Goal: Information Seeking & Learning: Find specific fact

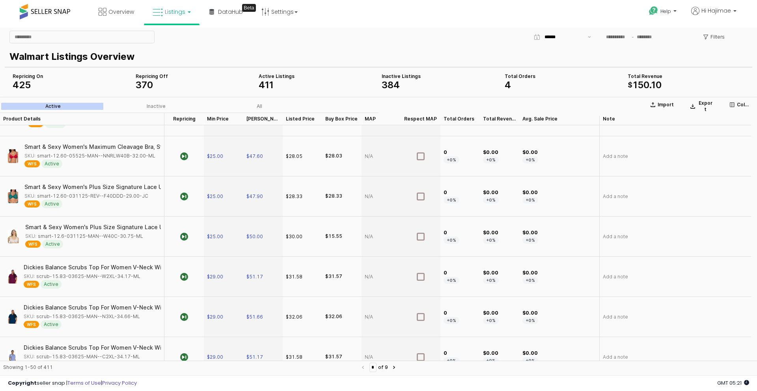
scroll to position [1222, 0]
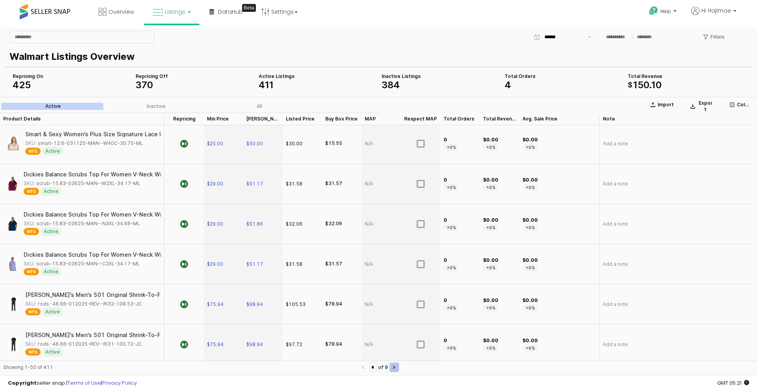
click at [399, 366] on button "Next page" at bounding box center [393, 367] width 9 height 9
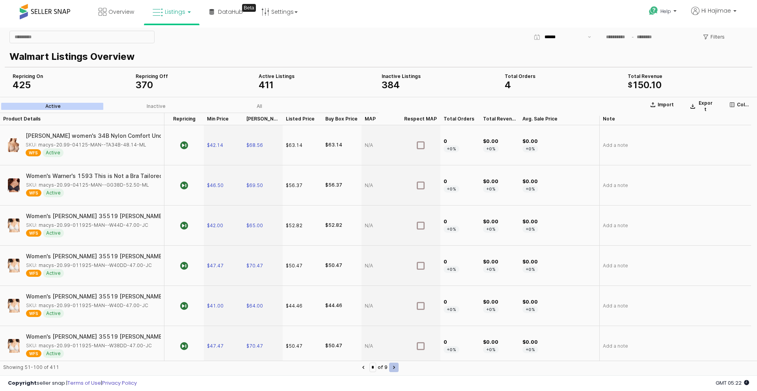
click at [399, 367] on button "Next page" at bounding box center [393, 367] width 9 height 9
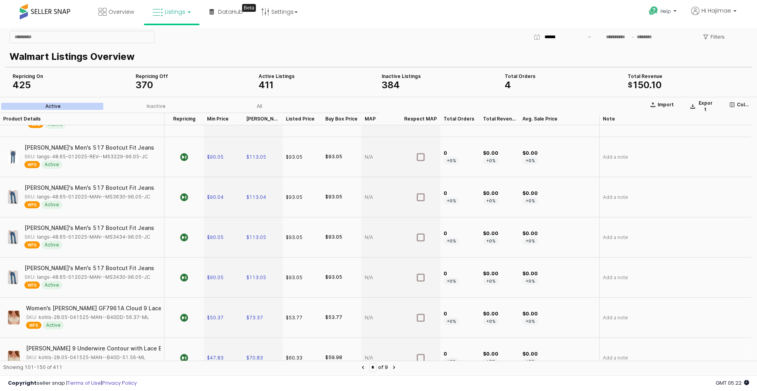
scroll to position [1537, 0]
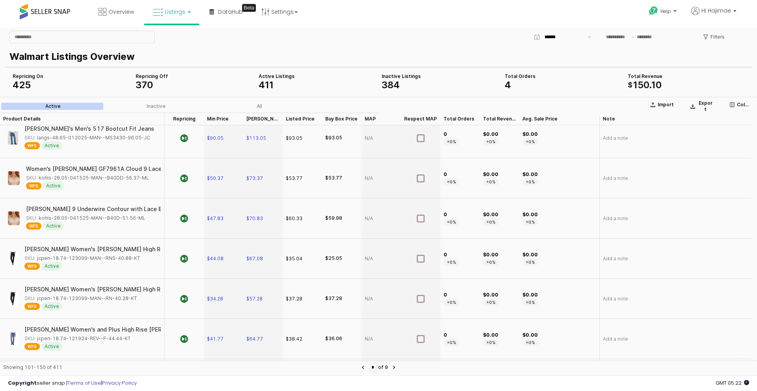
click at [91, 335] on div "SKU: jcpen-18.74-121924-REV--F-44.44-KT" at bounding box center [77, 338] width 106 height 7
copy div "jcpen-18.74-121924-REV--F-44.44-KT"
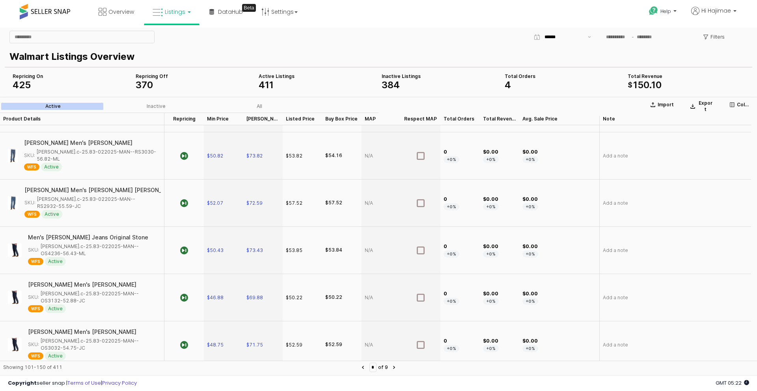
scroll to position [907, 0]
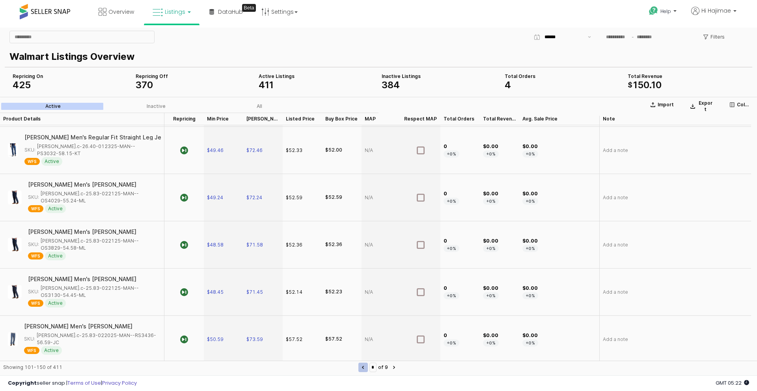
click at [359, 365] on button "Previous page" at bounding box center [362, 367] width 9 height 9
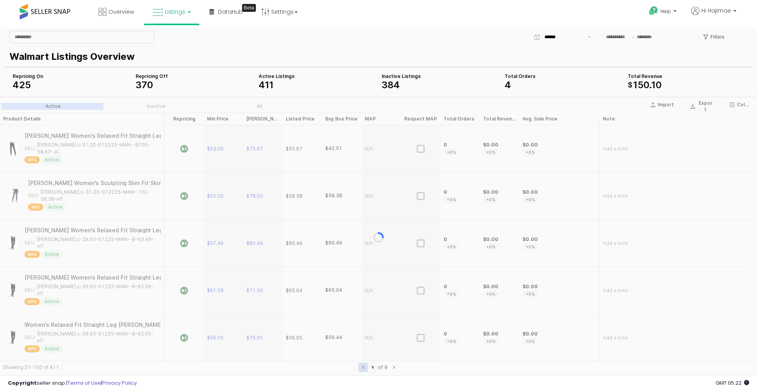
click at [359, 365] on section "Import Export Columns Active Inactive All Product Details Product Details Repri…" at bounding box center [378, 237] width 757 height 281
type input "*"
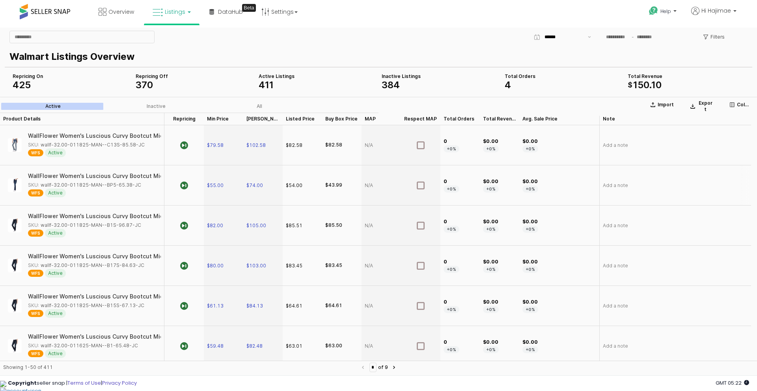
click at [90, 184] on div "SKU: wallf-32.00-011825-MAN--BP5-65.38-JC" at bounding box center [84, 185] width 113 height 7
copy div "wallf-32.00-011825-MAN--BP5-65.38-JC"
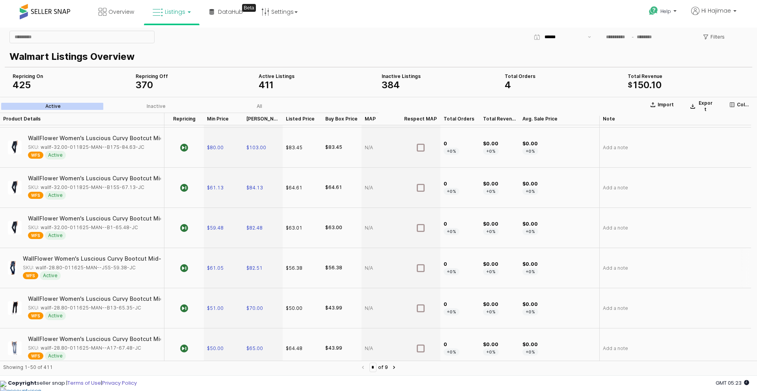
click at [113, 268] on div "SKU: wallf-28.80-011625-MAN--J5S-59.38-JC" at bounding box center [79, 268] width 113 height 7
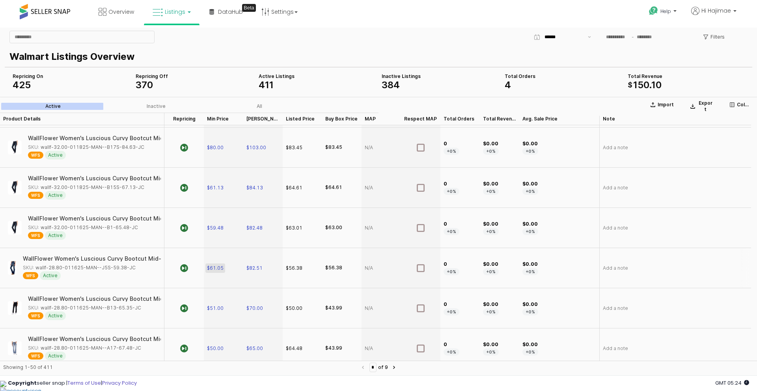
click at [217, 268] on span "$61.05" at bounding box center [215, 268] width 17 height 6
click at [224, 270] on input "*****" at bounding box center [228, 268] width 29 height 9
type input "**"
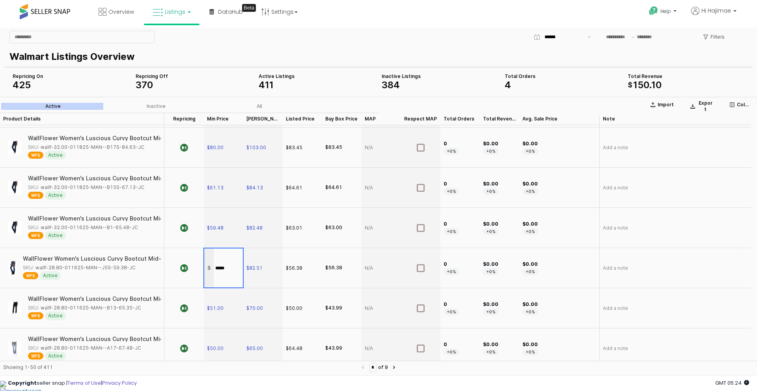
click at [124, 273] on section "Import Export Columns Active Inactive All Product Details Product Details Repri…" at bounding box center [378, 237] width 757 height 281
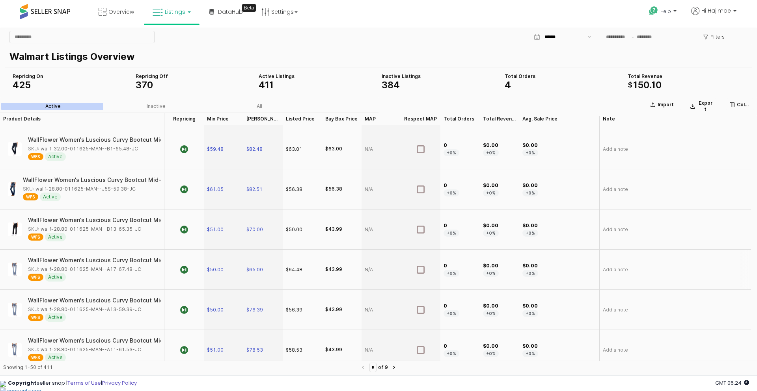
scroll to position [237, 0]
click at [90, 311] on div "SKU: wallf-28.80-011625-MAN--A11-61.53-JC" at bounding box center [84, 310] width 113 height 7
copy div "wallf-28.80-011625-MAN--A11-61.53-JC"
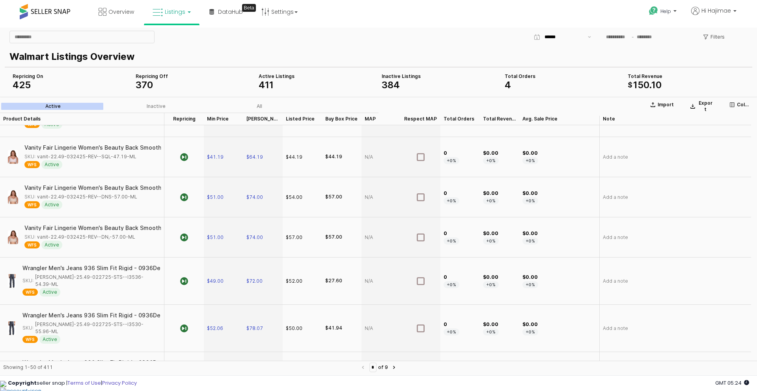
scroll to position [670, 0]
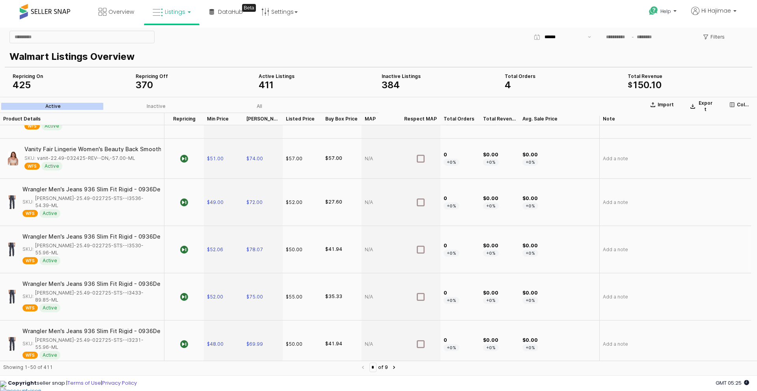
click at [96, 242] on div "SKU: valle-25.49-022725-STS--I3530-55.96-ML" at bounding box center [89, 249] width 134 height 14
copy div "[PERSON_NAME]-25.49-022725-STS--I3530-55.96-ML"
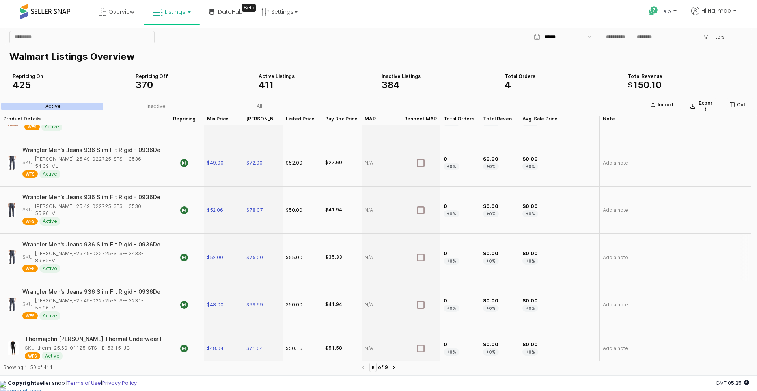
click at [105, 250] on div "SKU: valle-25.49-022725-STS--I3433-89.85-ML" at bounding box center [89, 257] width 134 height 14
copy div "[PERSON_NAME]-25.49-022725-STS--I3433-89.85-ML"
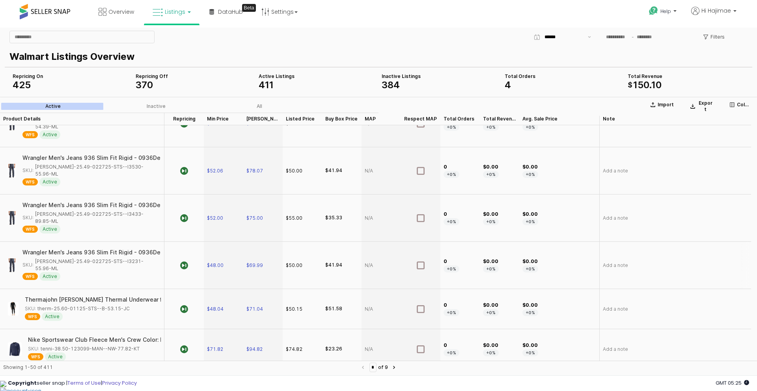
click at [91, 258] on div "SKU: valle-25.49-022725-STS--I3231-55.96-ML" at bounding box center [89, 265] width 134 height 14
copy div "[PERSON_NAME]-25.49-022725-STS--I3231-55.96-ML"
click at [93, 346] on div "SKU: tenni-38.50-123099-MAN--NW-77.82-KT" at bounding box center [84, 349] width 112 height 7
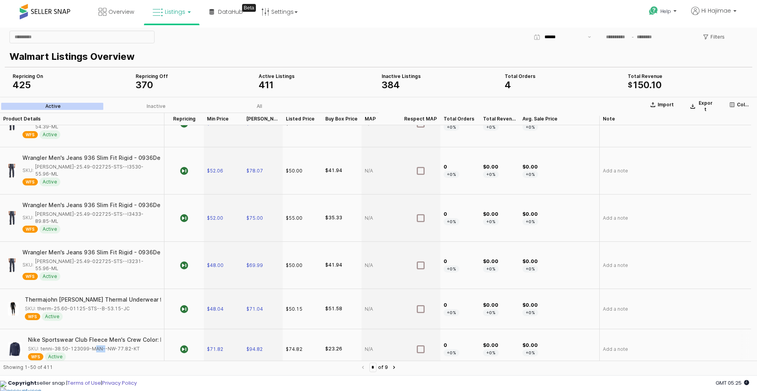
click at [93, 346] on div "SKU: tenni-38.50-123099-MAN--NW-77.82-KT" at bounding box center [84, 349] width 112 height 7
copy div "tenni-38.50-123099-MAN--NW-77.82-KT"
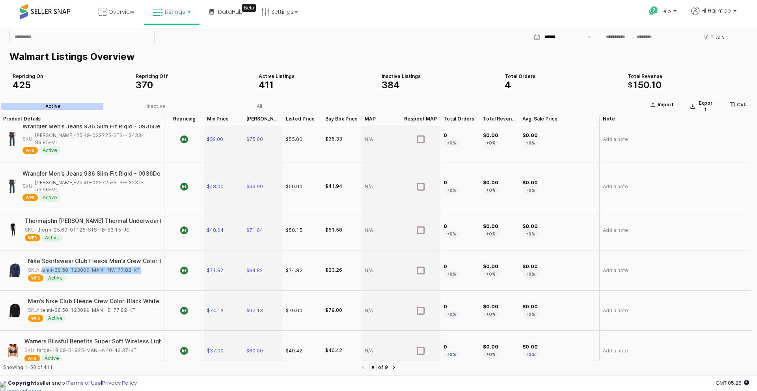
scroll to position [867, 0]
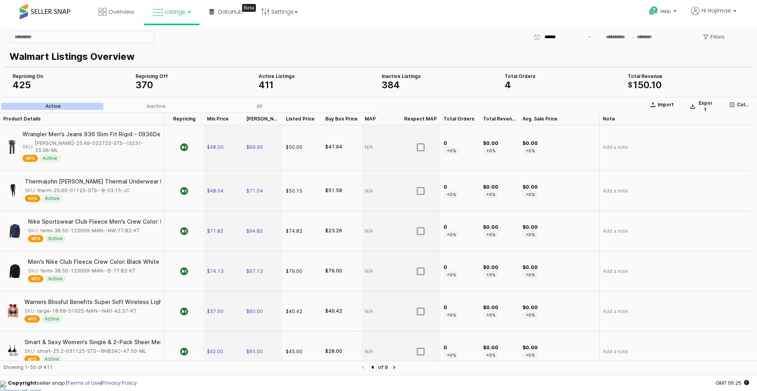
click at [95, 348] on div "SKU: smart-25.2-031125-STS--BHB34C-47.50-ML" at bounding box center [85, 351] width 122 height 7
copy div "smart-25.2-031125-STS--BHB34C-47.50-ML"
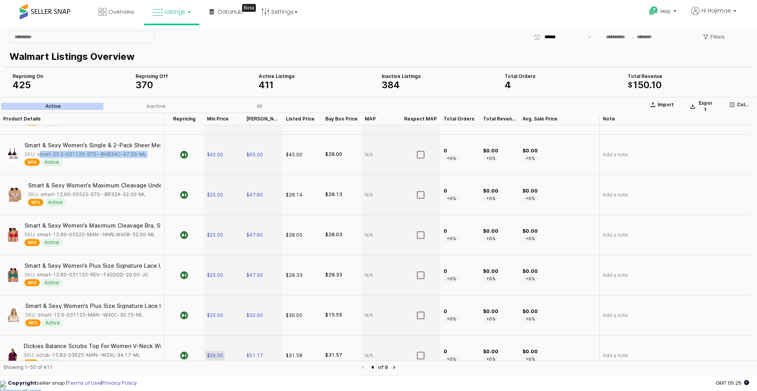
scroll to position [1104, 0]
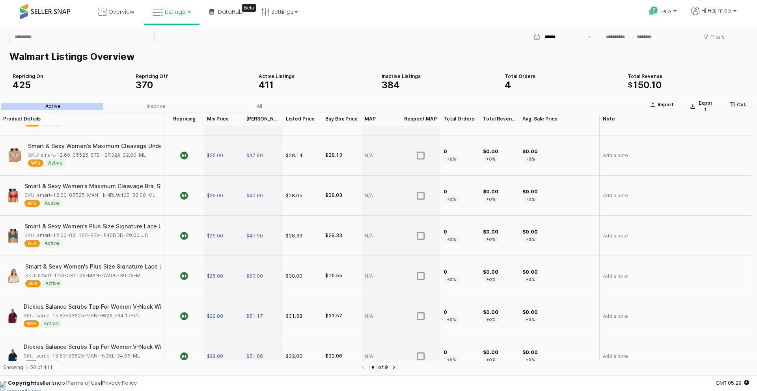
click at [102, 272] on div "SKU: smart-12.6-031125-MAN--W40C-30.75-ML" at bounding box center [84, 275] width 118 height 7
copy div "smart-12.6-031125-MAN--W40C-30.75-ML"
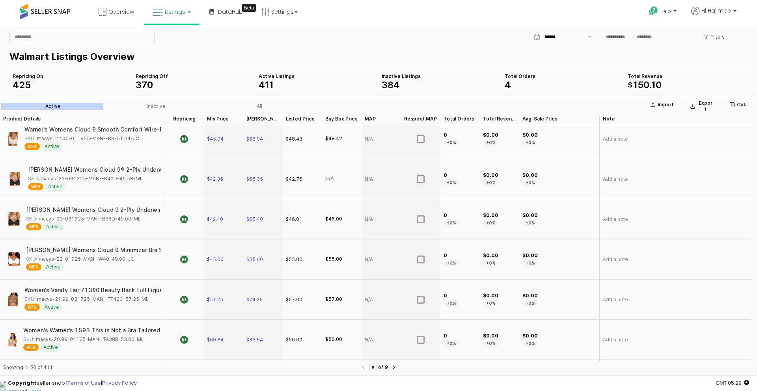
scroll to position [1774, 0]
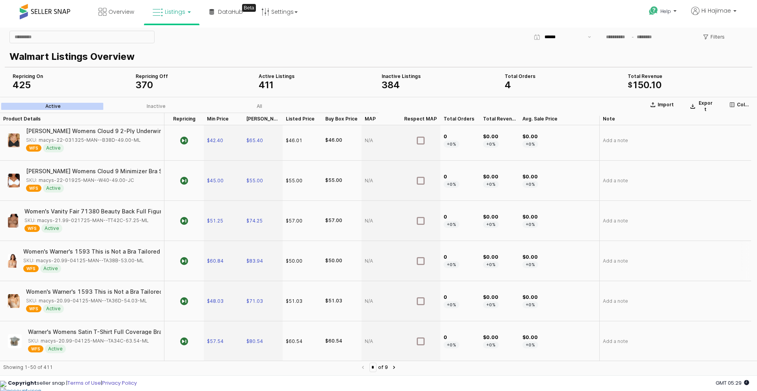
click at [88, 264] on div "SKU: macys-20.99-04125-MAN--TA38B-53.00-ML" at bounding box center [83, 260] width 121 height 7
click at [121, 261] on div "SKU: macys-20.99-04125-MAN--TA38B-53.00-ML" at bounding box center [83, 260] width 121 height 7
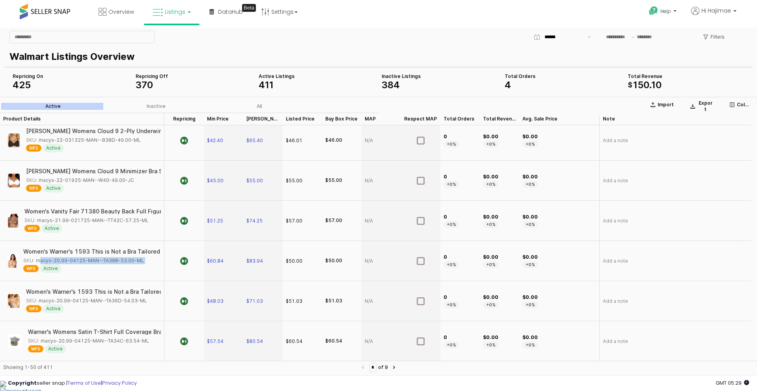
click at [121, 261] on div "SKU: macys-20.99-04125-MAN--TA38B-53.00-ML" at bounding box center [83, 260] width 121 height 7
copy div "macys-20.99-04125-MAN--TA38B-53.00-ML"
drag, startPoint x: 395, startPoint y: 367, endPoint x: 399, endPoint y: 367, distance: 4.4
click at [395, 367] on nav "* of 9" at bounding box center [378, 367] width 41 height 9
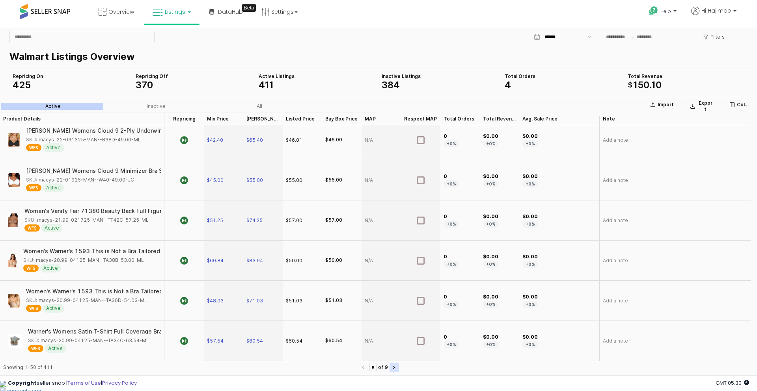
click at [395, 367] on icon "Next page" at bounding box center [393, 368] width 1 height 2
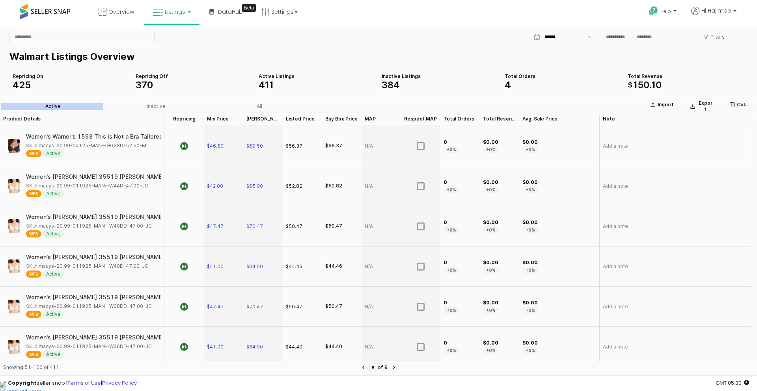
scroll to position [79, 0]
drag, startPoint x: 341, startPoint y: 242, endPoint x: 349, endPoint y: 229, distance: 15.8
click at [347, 230] on div "$44.46" at bounding box center [341, 227] width 39 height 40
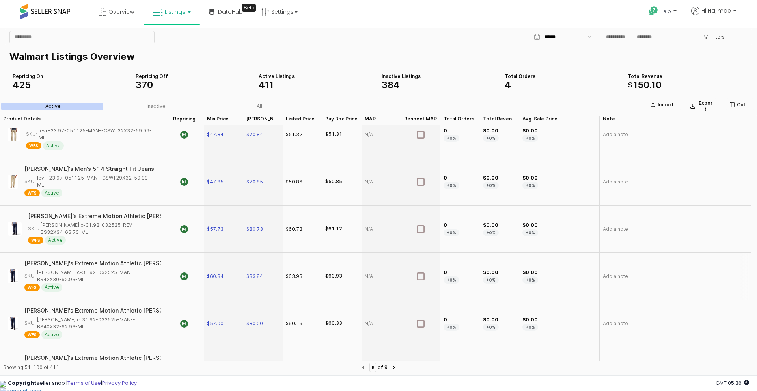
scroll to position [1419, 0]
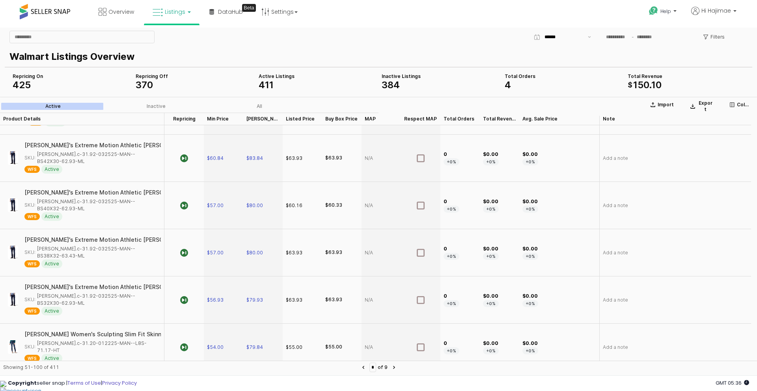
click at [114, 388] on div "SKU: lee.c-31.20-012225-MAN--L8L-61.76-HT" at bounding box center [92, 395] width 128 height 14
copy div "lee.c-31.20-012225-MAN--L8L-61.76-HT"
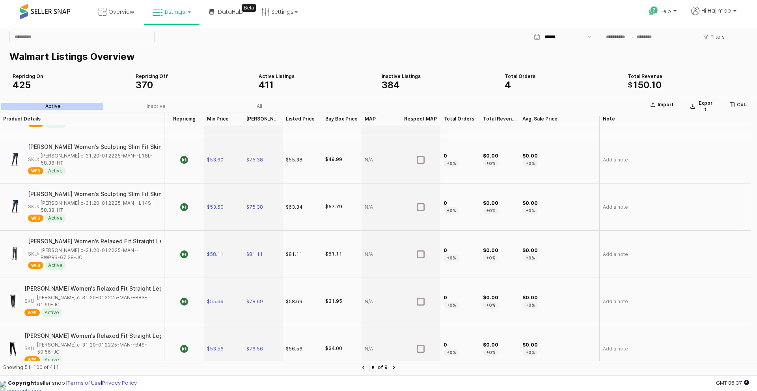
scroll to position [1774, 0]
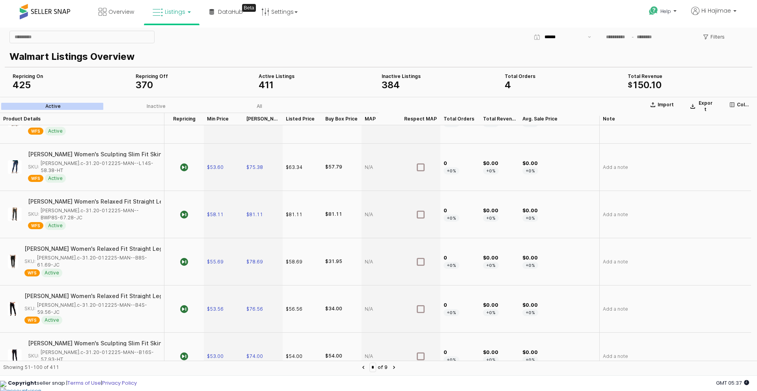
click at [399, 367] on button "Next page" at bounding box center [393, 367] width 9 height 9
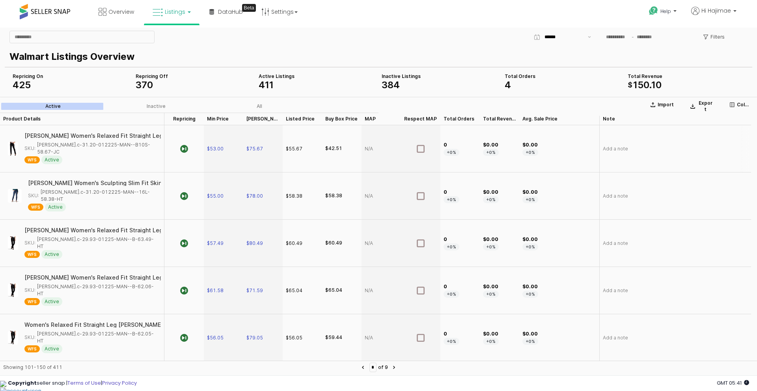
scroll to position [0, 0]
click at [80, 146] on div "SKU: lee.c-31.20-012225-MAN--B10S-58.67-JC" at bounding box center [90, 149] width 132 height 14
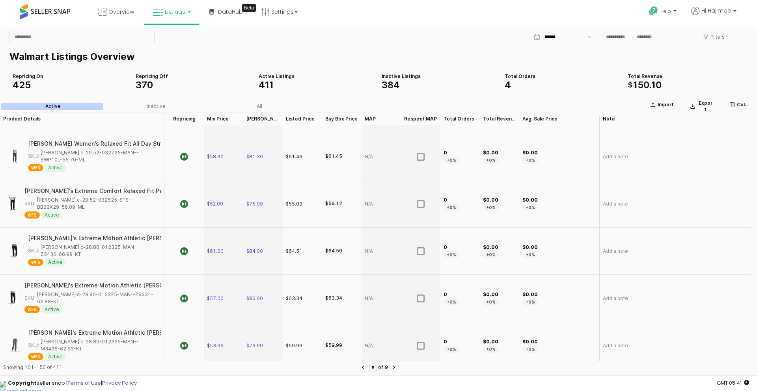
scroll to position [355, 0]
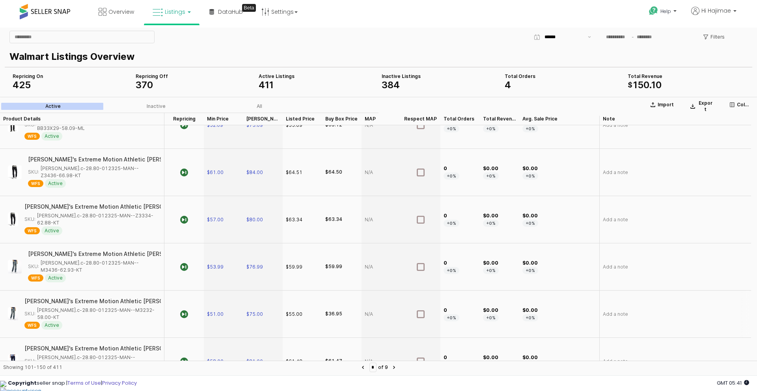
click at [94, 307] on div "SKU: lee.c-28.80-012325-MAN--M3232-58.00-KT" at bounding box center [90, 314] width 132 height 14
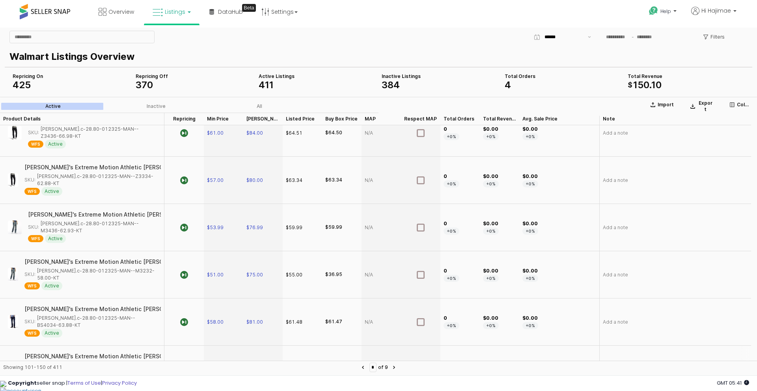
click at [111, 362] on div "SKU: lee.c-28.80-012325-MAN--BS4030-57.60-KT" at bounding box center [90, 369] width 132 height 14
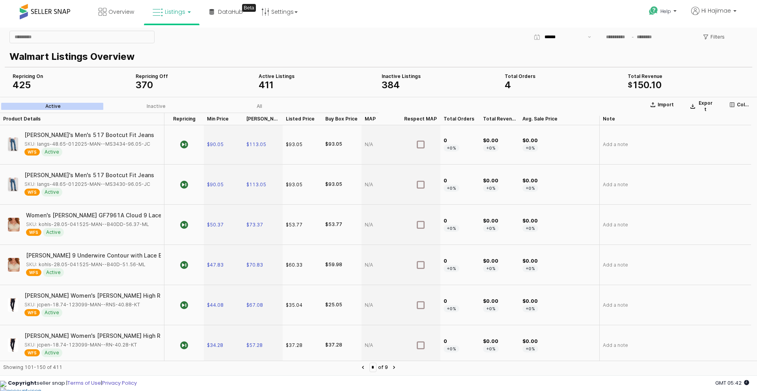
scroll to position [1537, 0]
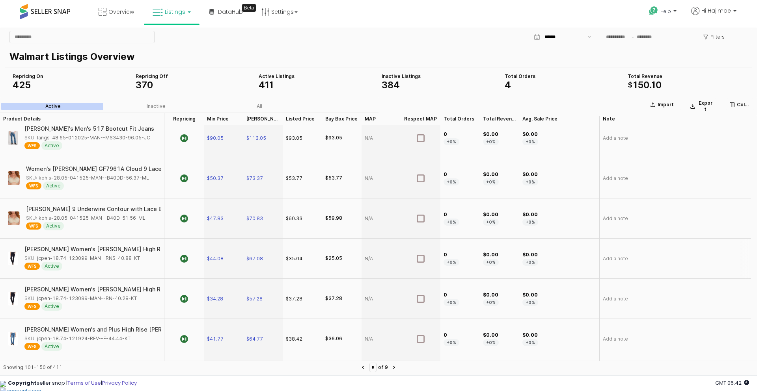
click at [108, 255] on div "SKU: jcpen-18.74-123099-MAN--RNS-40.88-KT" at bounding box center [82, 258] width 116 height 7
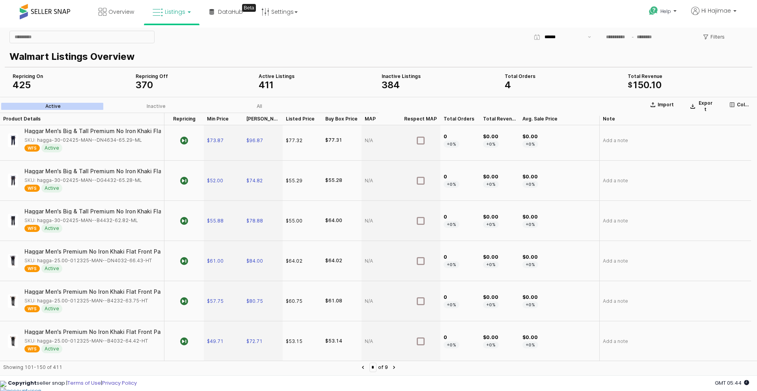
scroll to position [1774, 0]
click at [395, 368] on icon "Next page" at bounding box center [394, 367] width 2 height 3
click at [399, 366] on button "Next page" at bounding box center [393, 367] width 9 height 9
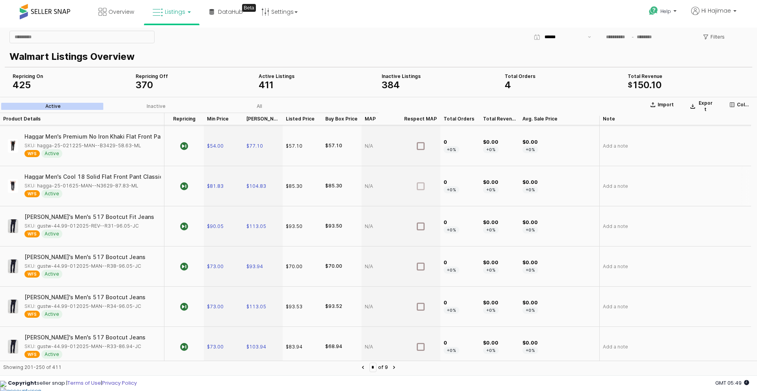
scroll to position [118, 0]
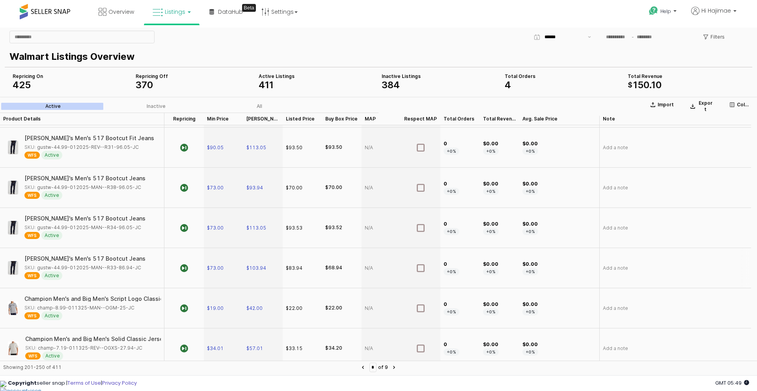
click at [76, 269] on div "SKU: gustw-44.99-012025-MAN--R33-86.94-JC" at bounding box center [82, 268] width 117 height 7
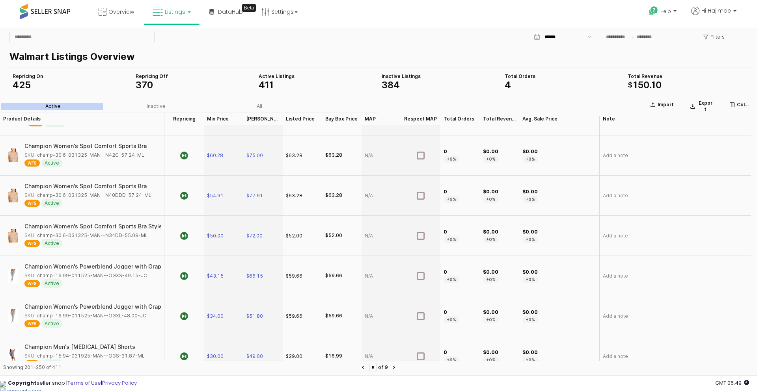
scroll to position [591, 0]
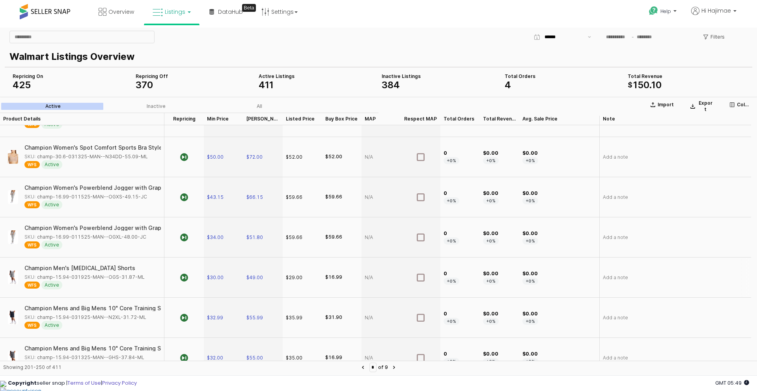
click at [86, 278] on div "SKU: champ-15.94-031925-MAN--OGS-31.87-ML" at bounding box center [84, 277] width 120 height 7
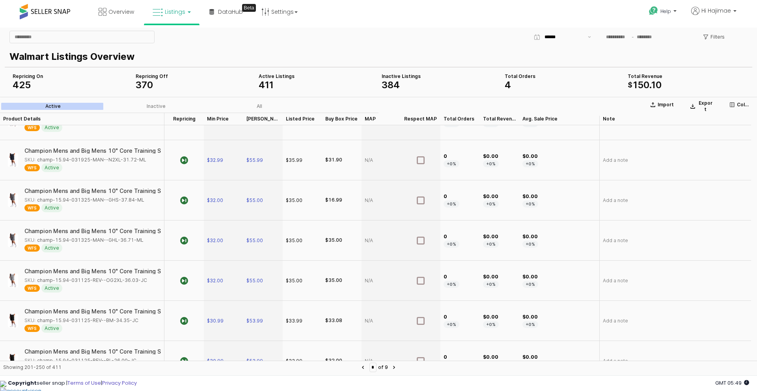
scroll to position [710, 0]
click at [119, 201] on div "SKU: champ-15.94-031925-MAN--N2XL-31.72-ML" at bounding box center [85, 199] width 122 height 7
click at [108, 239] on div "SKU: champ-15.94-031325-MAN--GHS-37.84-ML" at bounding box center [84, 239] width 120 height 7
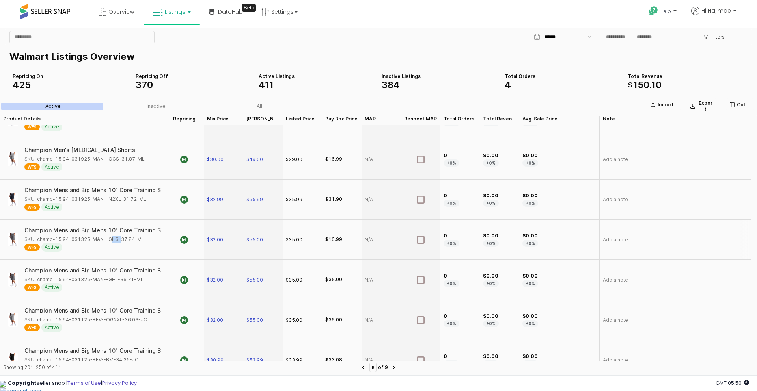
click at [108, 239] on div "SKU: champ-15.94-031325-MAN--GHS-37.84-ML" at bounding box center [84, 239] width 120 height 7
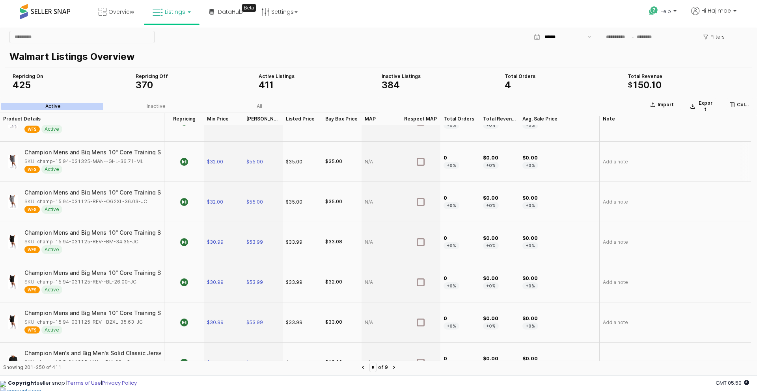
scroll to position [907, 0]
click at [71, 283] on div "SKU: champ-13.5-011325-MAN--BM-32-JC" at bounding box center [77, 283] width 106 height 7
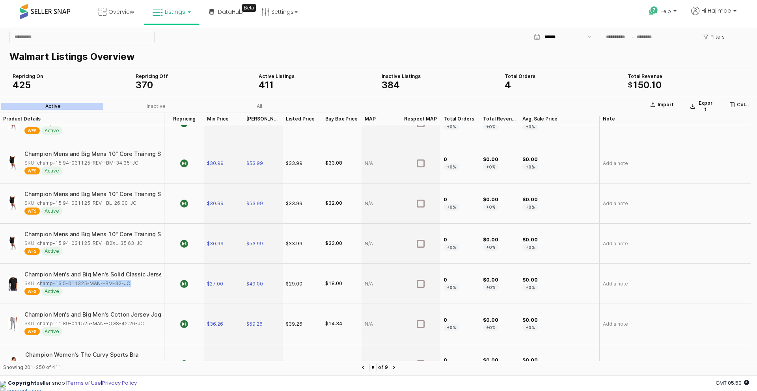
click at [71, 283] on div "SKU: champ-13.5-011325-MAN--BM-32-JC" at bounding box center [77, 283] width 106 height 7
click at [136, 284] on div "SKU: champ-11.89-011525-MAN--OGS-42.26-JC" at bounding box center [83, 284] width 119 height 7
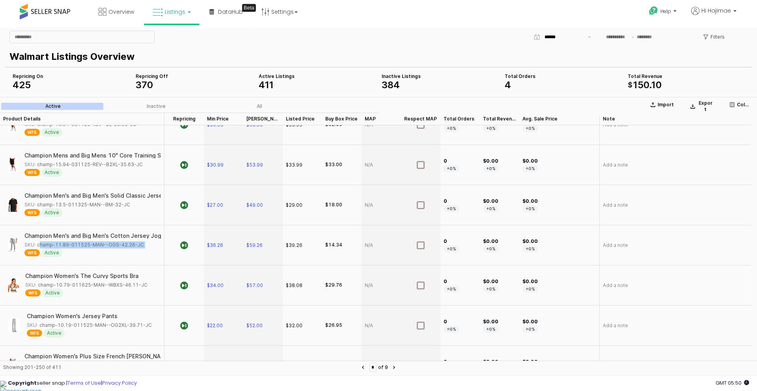
scroll to position [1025, 0]
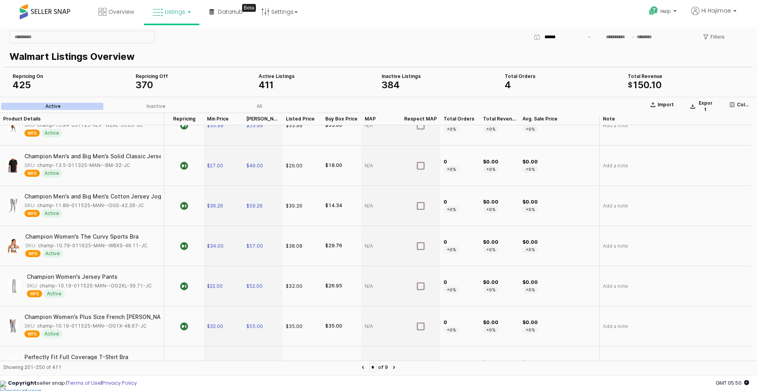
click at [110, 245] on div "SKU: champ-10.79-011625-MAN--WBXS-46.11-JC" at bounding box center [86, 245] width 122 height 7
click at [103, 285] on div "SKU: champ-10.19-011525-MAN--OG2XL-39.71-JC" at bounding box center [89, 286] width 125 height 7
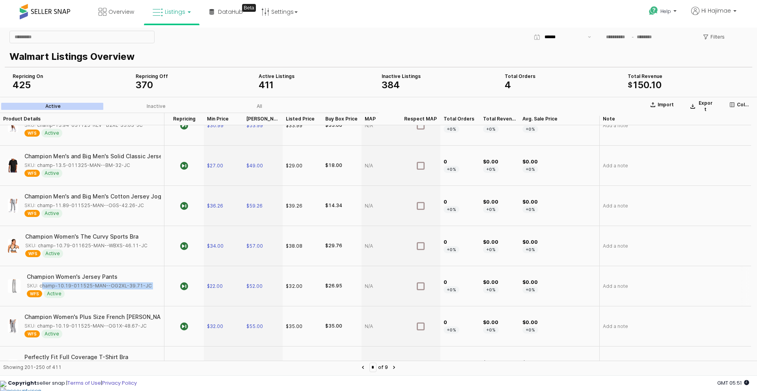
click at [103, 285] on div "SKU: champ-10.19-011525-MAN--OG2XL-39.71-JC" at bounding box center [89, 286] width 125 height 7
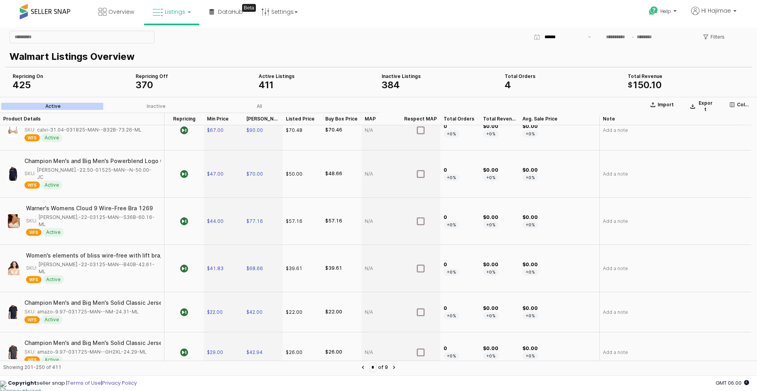
scroll to position [1301, 0]
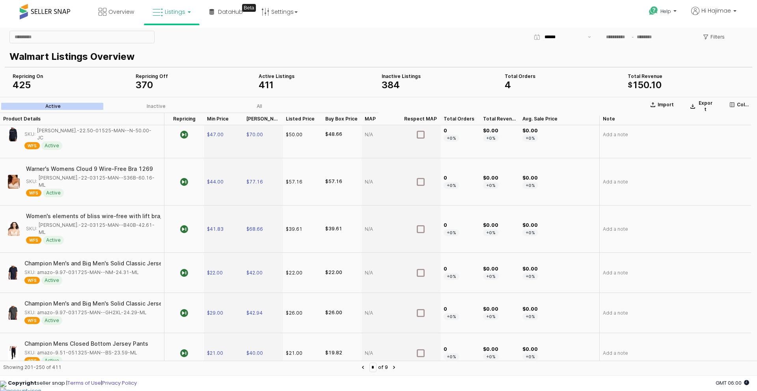
click at [102, 350] on div "SKU: amazo-9.51-051325-MAN--BS-23.59-ML" at bounding box center [80, 353] width 113 height 7
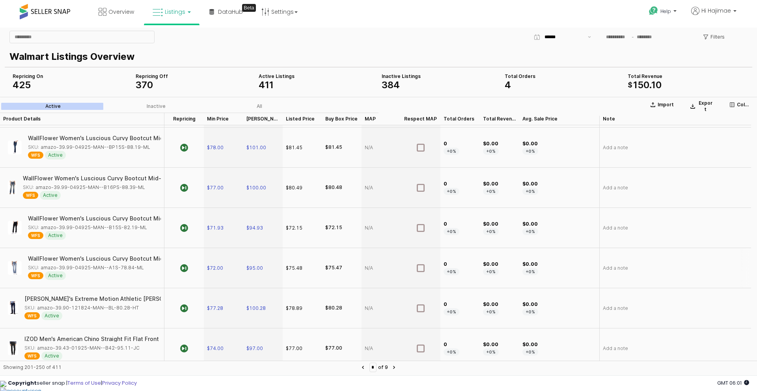
scroll to position [1774, 0]
click at [399, 365] on button "Next page" at bounding box center [393, 367] width 9 height 9
type input "*"
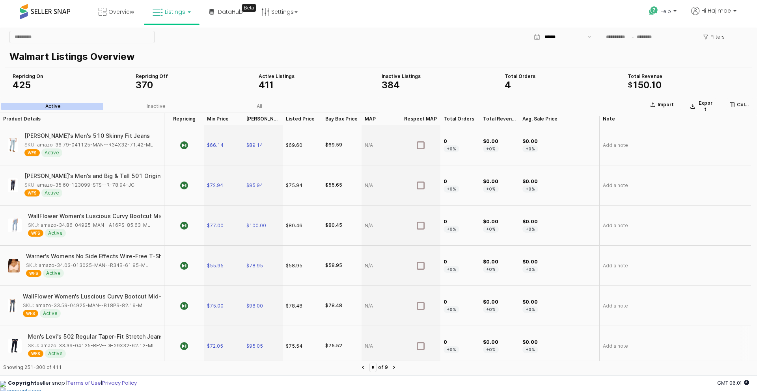
scroll to position [0, 0]
click at [118, 188] on div "SKU: amazo-35.60-123099-STS--R-78.94-JC" at bounding box center [79, 185] width 110 height 7
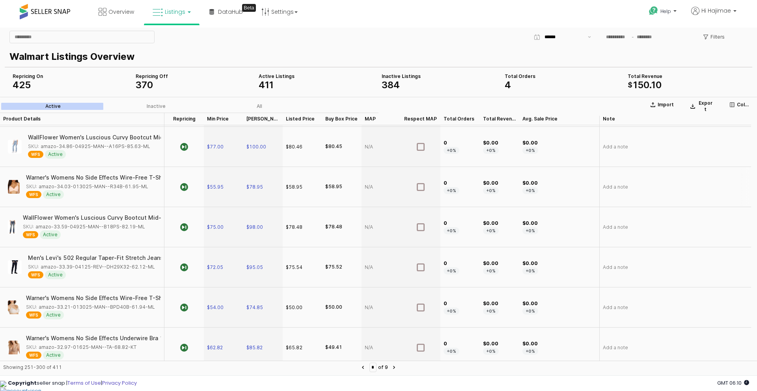
scroll to position [158, 0]
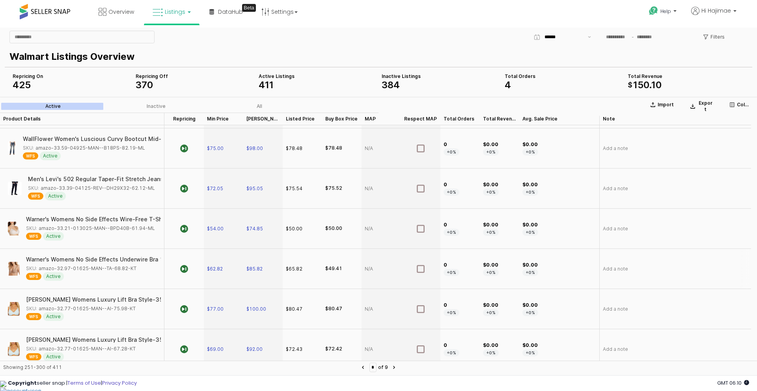
click at [91, 267] on div "SKU: amazo-32.97-01625-MAN--TA-68.82-KT" at bounding box center [81, 268] width 110 height 7
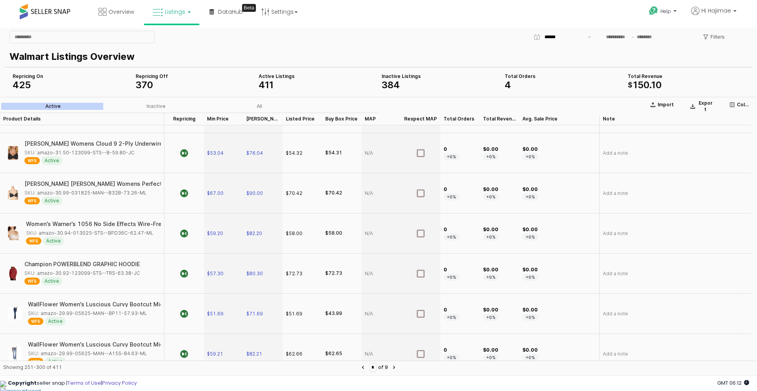
scroll to position [434, 0]
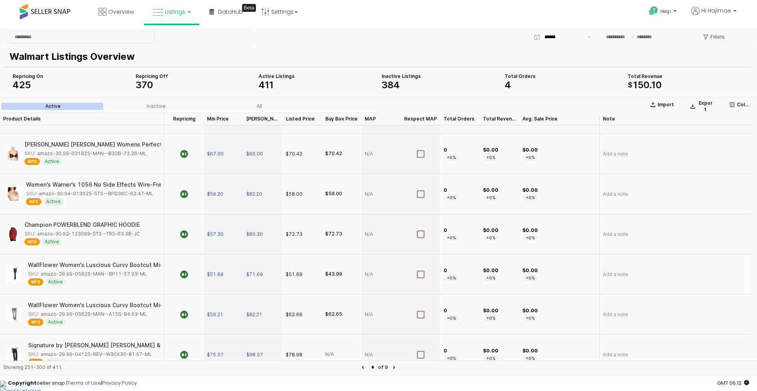
click at [108, 273] on div "SKU: amazo-29.99-05625-MAN--BP11-57.93-ML" at bounding box center [87, 274] width 119 height 7
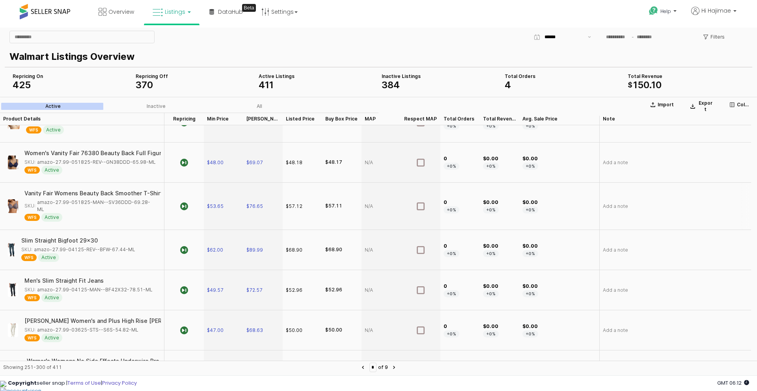
scroll to position [946, 0]
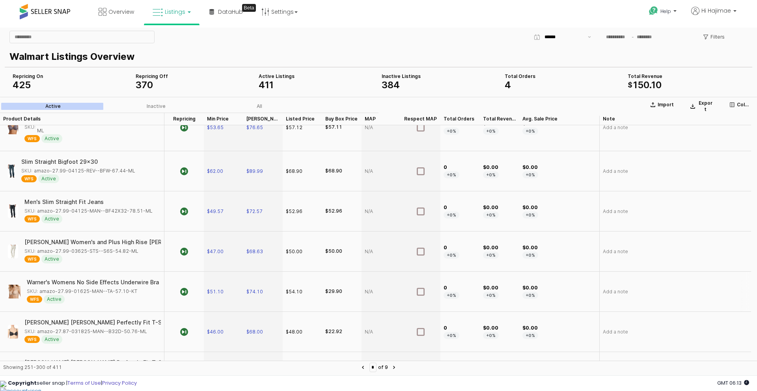
click at [87, 288] on div "SKU: amazo-27.99-01625-MAN--TA-57.10-KT" at bounding box center [82, 291] width 110 height 7
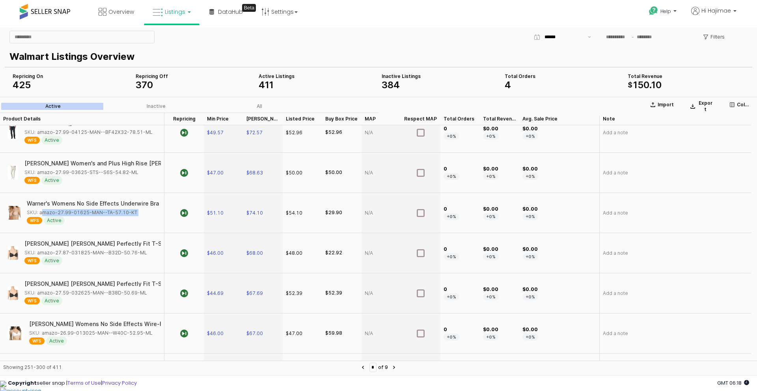
drag, startPoint x: 147, startPoint y: 247, endPoint x: 142, endPoint y: 248, distance: 4.7
click at [142, 250] on div "SKU: amazo-27.87-031825-MAN--B32D-50.76-ML" at bounding box center [90, 253] width 132 height 7
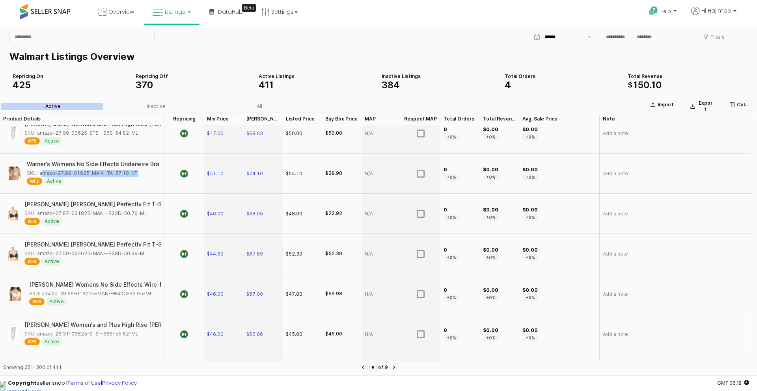
scroll to position [1104, 0]
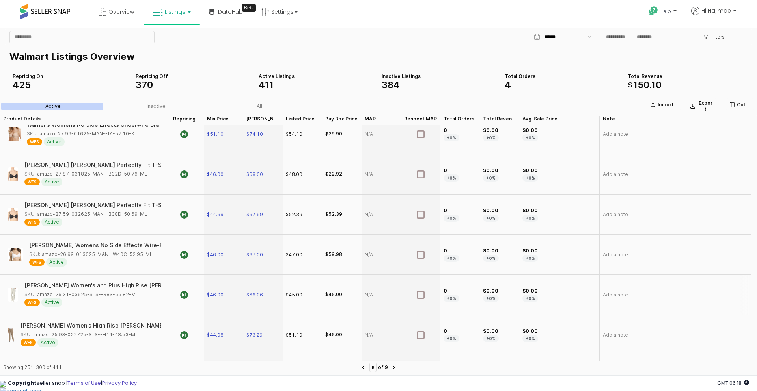
click at [76, 291] on div "SKU: amazo-26.31-03625-STS--S8S-55.82-ML" at bounding box center [81, 294] width 114 height 7
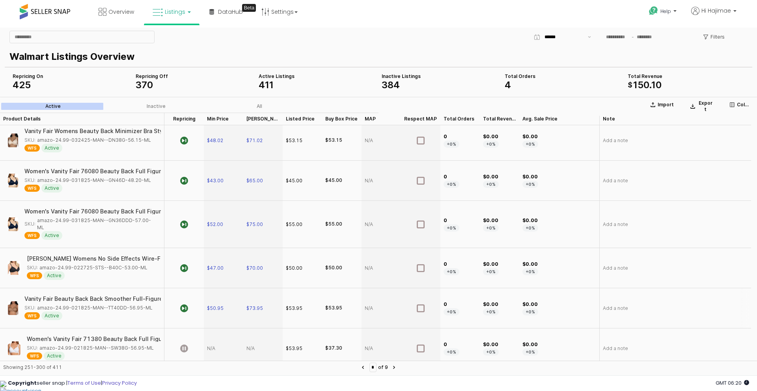
scroll to position [1774, 0]
click at [108, 345] on div "SKU: amazo-24.99-021825-MAN--SW38G-56.95-ML" at bounding box center [90, 348] width 127 height 7
click at [250, 337] on div "App Frame" at bounding box center [262, 348] width 39 height 40
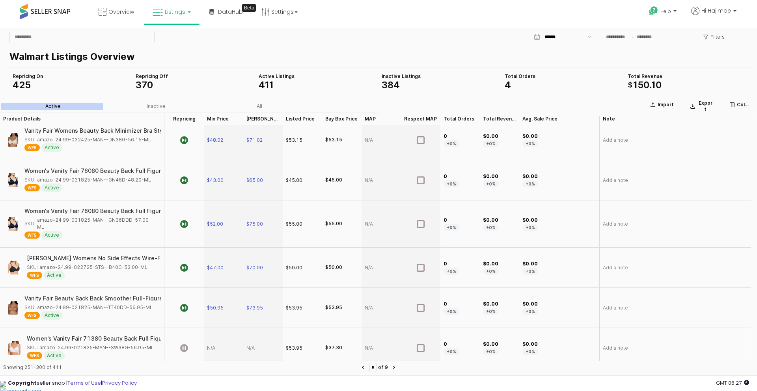
click at [207, 340] on div "App Frame" at bounding box center [223, 348] width 39 height 40
click at [182, 345] on icon "App Frame" at bounding box center [184, 349] width 8 height 8
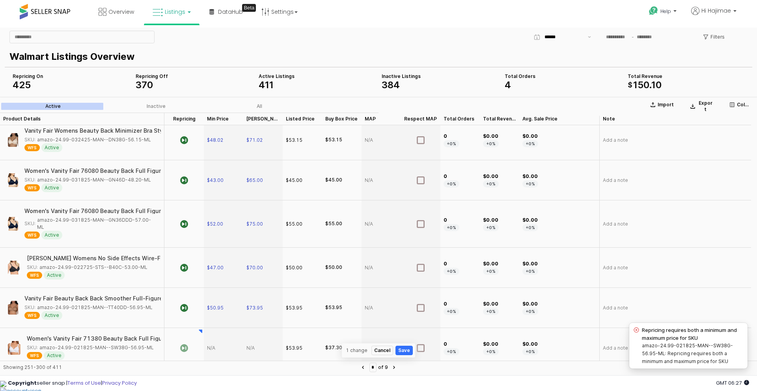
click at [211, 338] on div "App Frame" at bounding box center [223, 348] width 39 height 40
type input "**"
click at [255, 339] on section "Import Export Columns Active Inactive All Product Details Product Details Repri…" at bounding box center [378, 237] width 757 height 281
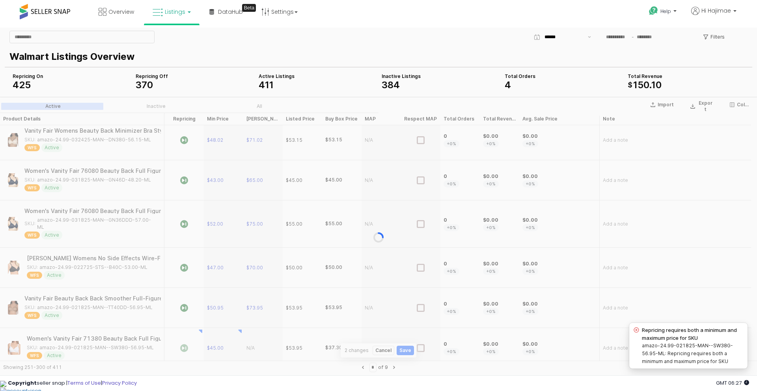
click at [255, 339] on div "App Frame" at bounding box center [378, 237] width 757 height 281
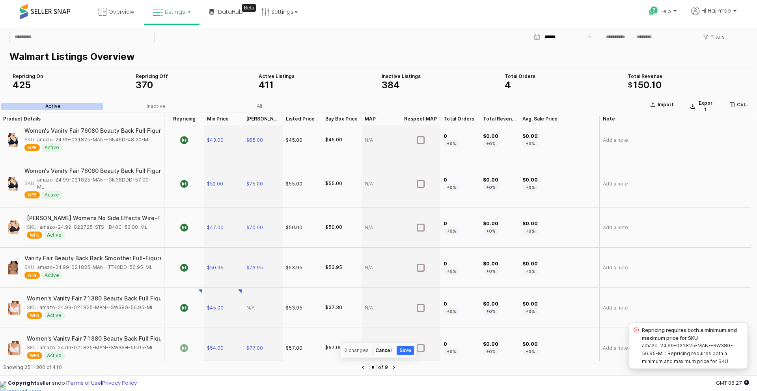
click at [257, 345] on span "$77.00" at bounding box center [254, 348] width 17 height 6
click at [252, 302] on section "Import Export Columns Active Inactive All Product Details Product Details Repri…" at bounding box center [378, 237] width 757 height 281
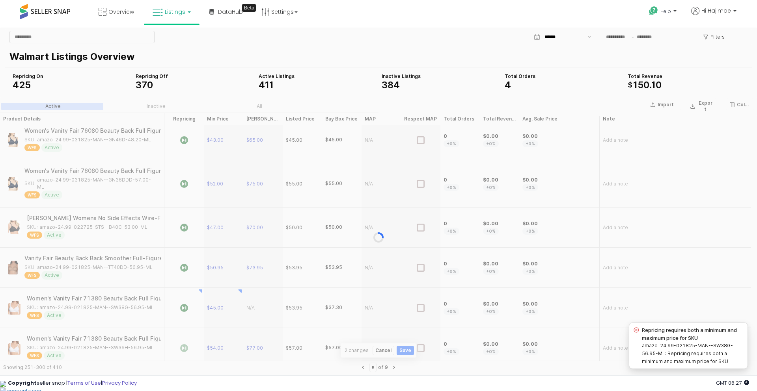
click at [252, 302] on div "App Frame" at bounding box center [378, 237] width 757 height 281
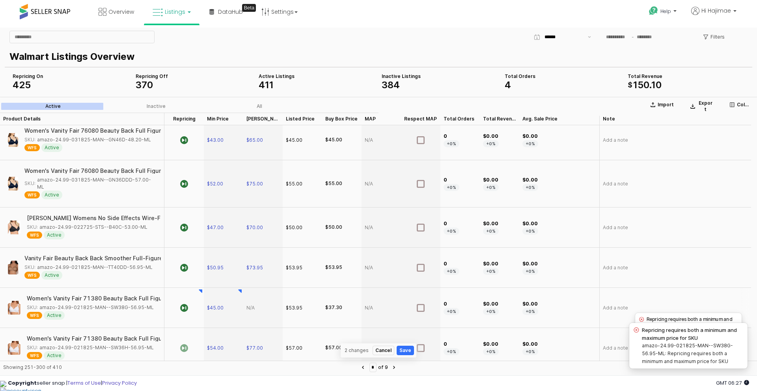
click at [252, 302] on div "App Frame" at bounding box center [262, 308] width 39 height 40
click at [252, 297] on div "App Frame" at bounding box center [262, 308] width 39 height 40
click at [253, 298] on div "App Frame" at bounding box center [262, 308] width 39 height 40
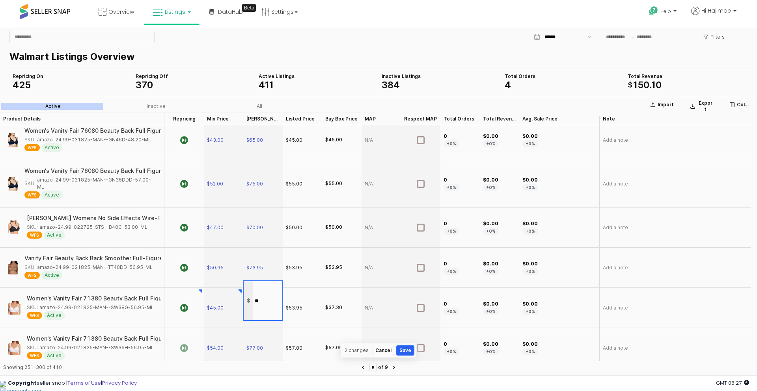
type input "*****"
click at [408, 349] on button "Save" at bounding box center [405, 350] width 17 height 9
click at [398, 365] on button "Next page" at bounding box center [393, 367] width 9 height 9
type input "*"
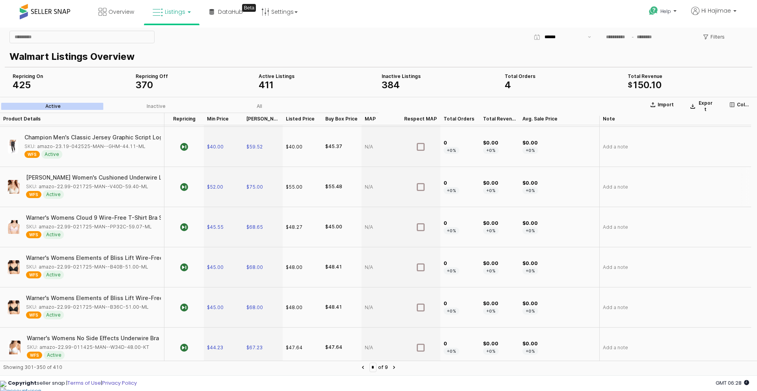
scroll to position [0, 0]
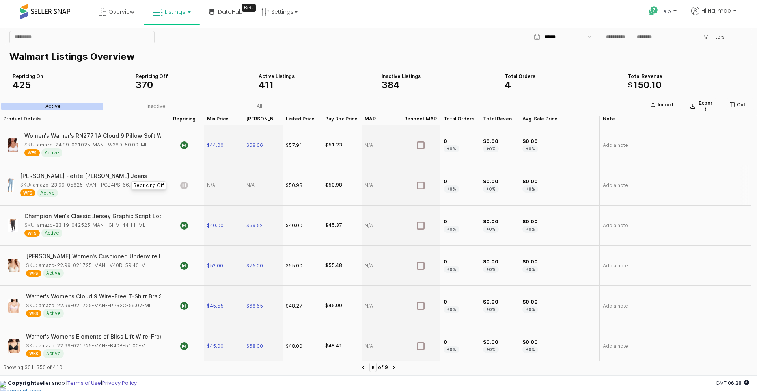
click at [186, 185] on icon "App Frame" at bounding box center [184, 186] width 8 height 8
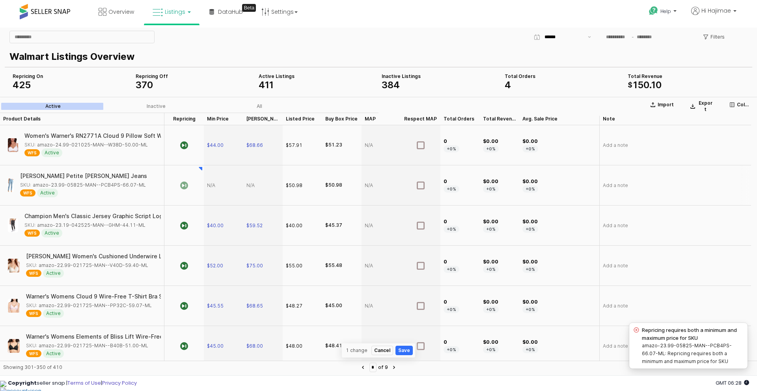
click at [254, 186] on div "App Frame" at bounding box center [262, 186] width 39 height 40
click at [248, 182] on div "App Frame" at bounding box center [262, 186] width 39 height 40
click at [256, 188] on div "App Frame" at bounding box center [262, 186] width 39 height 40
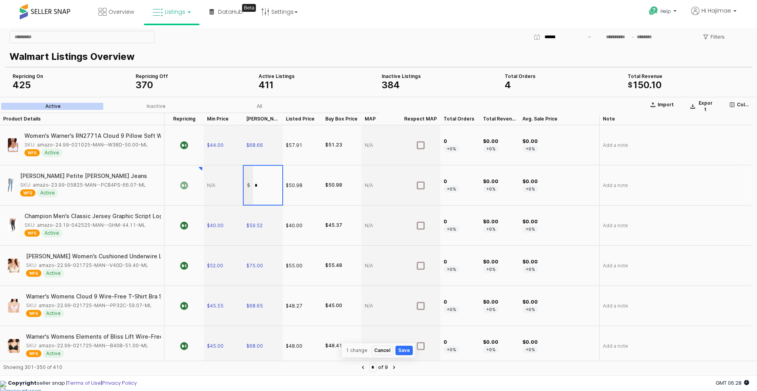
type input "**"
click at [204, 179] on div "App Frame" at bounding box center [223, 186] width 39 height 40
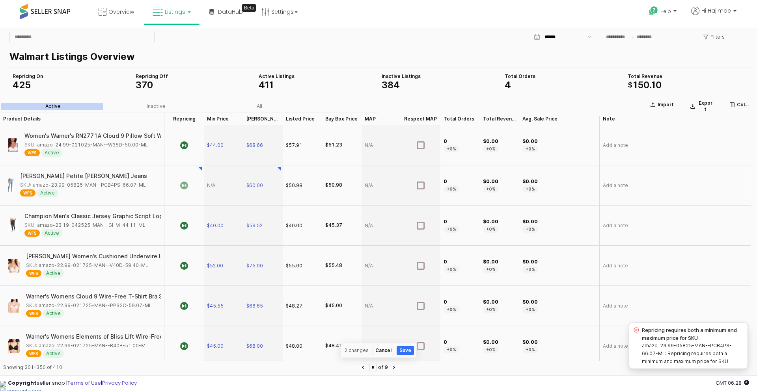
click at [216, 184] on div "App Frame" at bounding box center [223, 186] width 39 height 40
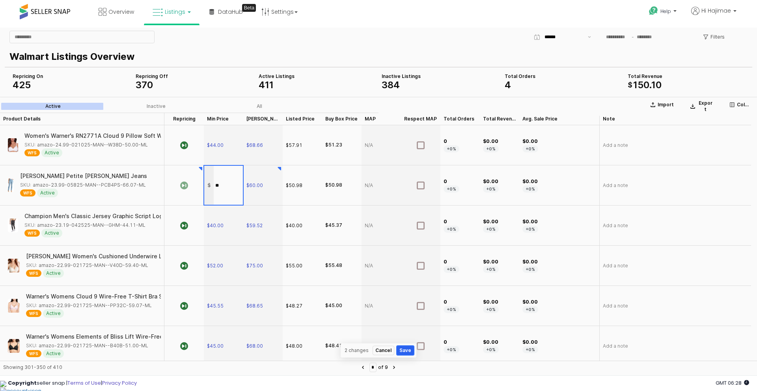
type input "*****"
click at [408, 350] on button "Save" at bounding box center [405, 350] width 17 height 9
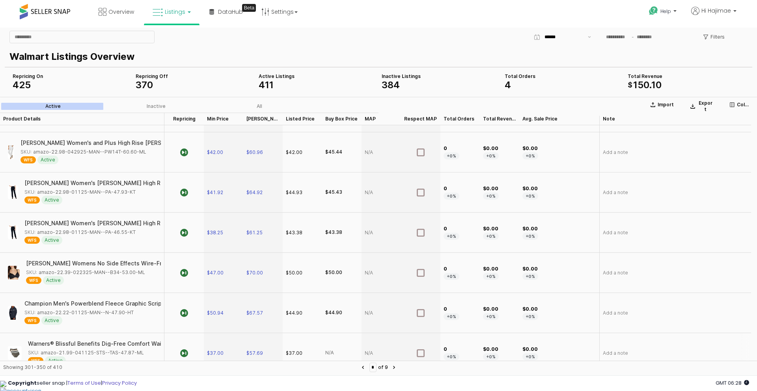
scroll to position [434, 0]
